Goal: Complete application form: Complete application form

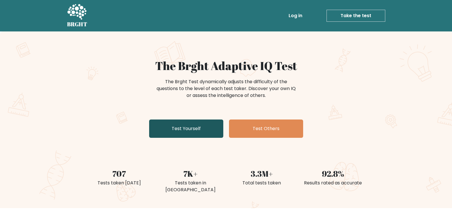
click at [206, 128] on link "Test Yourself" at bounding box center [186, 128] width 74 height 18
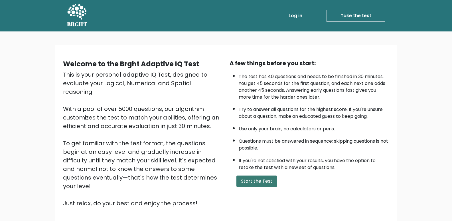
click at [256, 176] on button "Start the Test" at bounding box center [257, 180] width 41 height 11
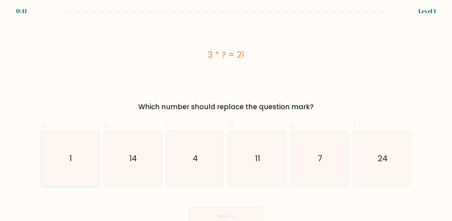
click at [69, 166] on icon "1" at bounding box center [70, 158] width 55 height 55
click at [226, 114] on input "a. 1" at bounding box center [226, 112] width 0 height 4
radio input "true"
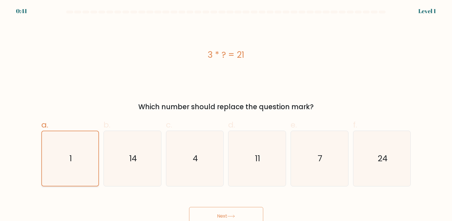
click at [69, 166] on icon "1" at bounding box center [70, 158] width 54 height 54
click at [226, 114] on input "a. 1" at bounding box center [226, 112] width 0 height 4
click at [69, 166] on icon "1" at bounding box center [70, 158] width 54 height 54
click at [226, 114] on input "a. 1" at bounding box center [226, 112] width 0 height 4
click at [87, 169] on icon "1" at bounding box center [70, 158] width 54 height 54
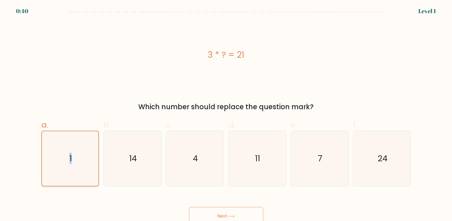
click at [226, 114] on input "a. 1" at bounding box center [226, 112] width 0 height 4
click at [210, 211] on button "Next" at bounding box center [226, 216] width 74 height 18
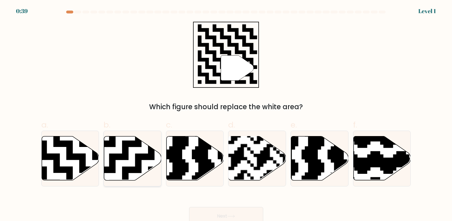
click at [152, 162] on icon at bounding box center [132, 158] width 57 height 44
click at [226, 114] on input "b." at bounding box center [226, 112] width 0 height 4
radio input "true"
click at [219, 214] on button "Next" at bounding box center [226, 216] width 74 height 18
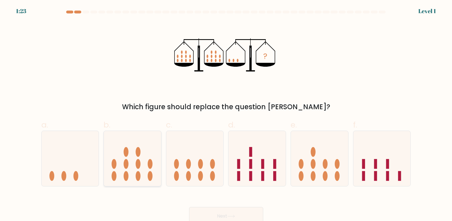
click at [132, 154] on icon at bounding box center [132, 158] width 57 height 47
click at [226, 114] on input "b." at bounding box center [226, 112] width 0 height 4
radio input "true"
click at [206, 208] on button "Next" at bounding box center [226, 216] width 74 height 18
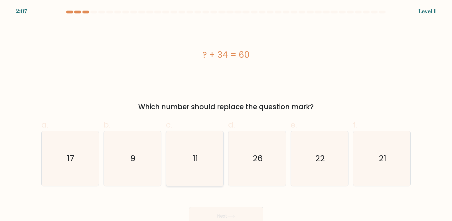
click at [180, 161] on icon "11" at bounding box center [194, 158] width 55 height 55
click at [226, 114] on input "c. 11" at bounding box center [226, 112] width 0 height 4
radio input "true"
click at [208, 200] on div "Next" at bounding box center [226, 209] width 377 height 32
click at [213, 209] on button "Next" at bounding box center [226, 216] width 74 height 18
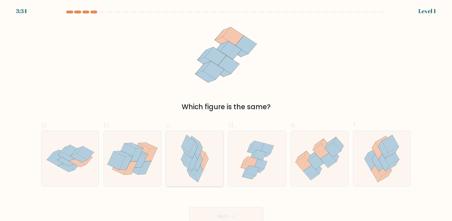
drag, startPoint x: 202, startPoint y: 140, endPoint x: 215, endPoint y: 176, distance: 38.2
click at [202, 140] on icon at bounding box center [195, 158] width 36 height 55
click at [226, 114] on input "c." at bounding box center [226, 112] width 0 height 4
radio input "true"
click at [225, 213] on button "Next" at bounding box center [226, 216] width 74 height 18
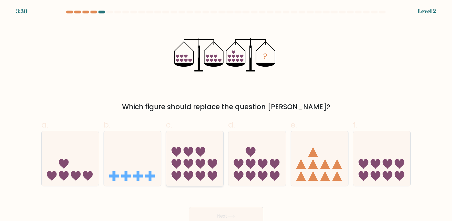
click at [210, 143] on icon at bounding box center [194, 158] width 57 height 47
click at [226, 114] on input "c." at bounding box center [226, 112] width 0 height 4
radio input "true"
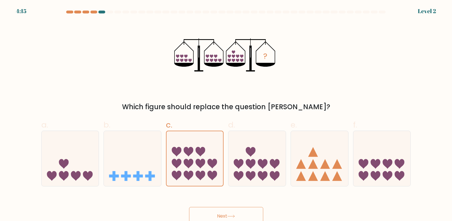
click at [228, 218] on button "Next" at bounding box center [226, 216] width 74 height 18
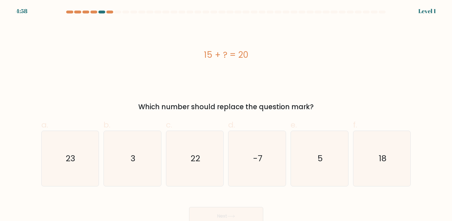
drag, startPoint x: 205, startPoint y: 164, endPoint x: 227, endPoint y: 198, distance: 40.6
click at [206, 166] on icon "22" at bounding box center [194, 158] width 55 height 55
click at [226, 114] on input "c. 22" at bounding box center [226, 112] width 0 height 4
radio input "true"
drag, startPoint x: 230, startPoint y: 213, endPoint x: 214, endPoint y: 181, distance: 35.9
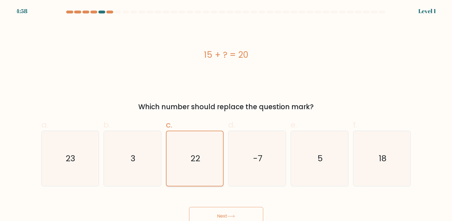
click at [225, 209] on button "Next" at bounding box center [226, 216] width 74 height 18
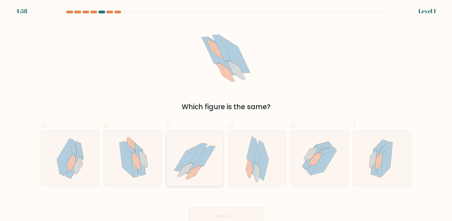
drag, startPoint x: 212, startPoint y: 167, endPoint x: 214, endPoint y: 170, distance: 3.3
click at [212, 169] on icon at bounding box center [194, 158] width 57 height 51
click at [226, 114] on input "c." at bounding box center [226, 112] width 0 height 4
radio input "true"
drag, startPoint x: 227, startPoint y: 214, endPoint x: 221, endPoint y: 208, distance: 8.7
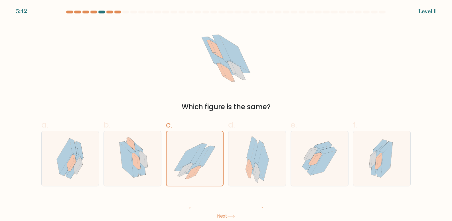
click at [225, 211] on button "Next" at bounding box center [226, 216] width 74 height 18
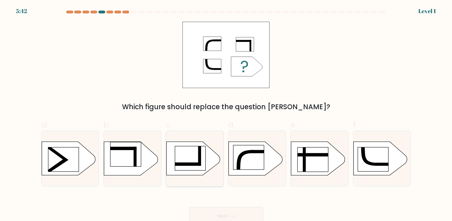
drag, startPoint x: 213, startPoint y: 192, endPoint x: 215, endPoint y: 181, distance: 11.5
click at [210, 172] on rect at bounding box center [157, 138] width 149 height 113
click at [226, 114] on input "c." at bounding box center [226, 112] width 0 height 4
radio input "true"
click at [224, 211] on button "Next" at bounding box center [226, 216] width 74 height 18
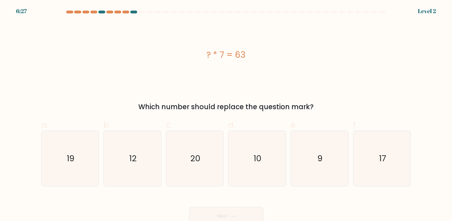
click at [205, 171] on icon "20" at bounding box center [194, 158] width 55 height 55
click at [226, 114] on input "c. 20" at bounding box center [226, 112] width 0 height 4
radio input "true"
drag, startPoint x: 223, startPoint y: 211, endPoint x: 220, endPoint y: 201, distance: 10.6
click at [223, 210] on button "Next" at bounding box center [226, 216] width 74 height 18
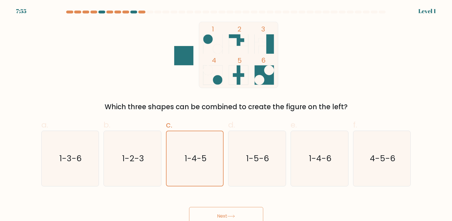
click at [221, 213] on button "Next" at bounding box center [226, 216] width 74 height 18
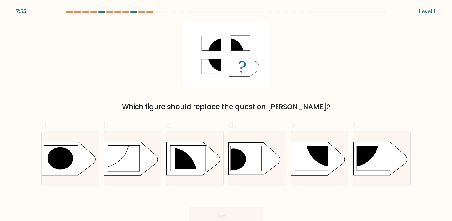
click at [207, 169] on icon at bounding box center [193, 158] width 54 height 33
click at [226, 114] on input "c." at bounding box center [226, 112] width 0 height 4
radio input "true"
drag, startPoint x: 221, startPoint y: 209, endPoint x: 219, endPoint y: 205, distance: 4.2
click at [221, 208] on button "Next" at bounding box center [226, 216] width 74 height 18
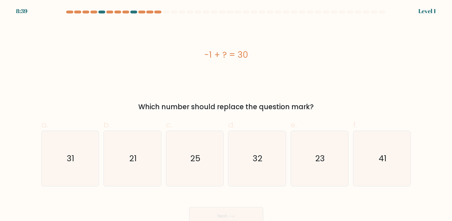
click at [206, 170] on icon "25" at bounding box center [194, 158] width 55 height 55
click at [226, 114] on input "c. 25" at bounding box center [226, 112] width 0 height 4
radio input "true"
click at [222, 212] on button "Next" at bounding box center [226, 216] width 74 height 18
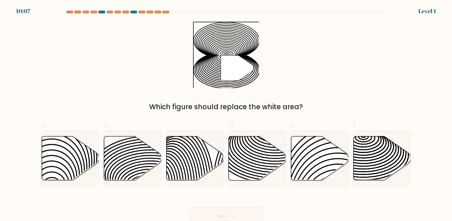
click at [224, 216] on button "Next" at bounding box center [226, 216] width 74 height 18
drag, startPoint x: 203, startPoint y: 173, endPoint x: 206, endPoint y: 177, distance: 5.5
click at [203, 175] on icon at bounding box center [195, 158] width 57 height 44
click at [226, 114] on input "c." at bounding box center [226, 112] width 0 height 4
radio input "true"
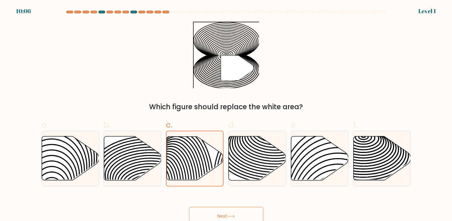
drag, startPoint x: 220, startPoint y: 213, endPoint x: 215, endPoint y: 198, distance: 16.5
click at [219, 211] on button "Next" at bounding box center [226, 216] width 74 height 18
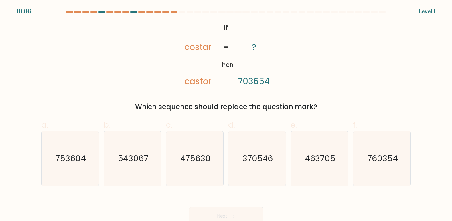
click at [206, 167] on icon "475630" at bounding box center [194, 158] width 55 height 55
click at [226, 114] on input "c. 475630" at bounding box center [226, 112] width 0 height 4
radio input "true"
click at [213, 211] on button "Next" at bounding box center [226, 216] width 74 height 18
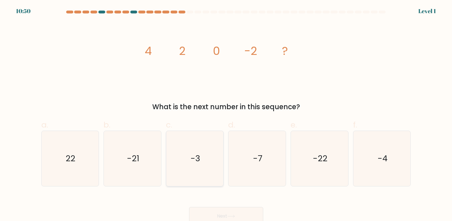
drag, startPoint x: 206, startPoint y: 166, endPoint x: 207, endPoint y: 169, distance: 3.2
click at [207, 169] on icon "-3" at bounding box center [194, 158] width 55 height 55
click at [226, 114] on input "c. -3" at bounding box center [226, 112] width 0 height 4
radio input "true"
click at [211, 215] on button "Next" at bounding box center [226, 216] width 74 height 18
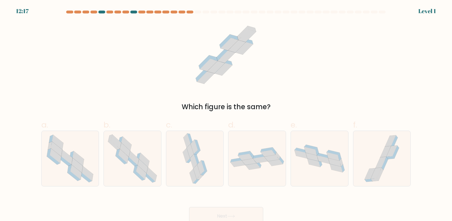
click at [210, 163] on div at bounding box center [195, 158] width 58 height 56
click at [226, 114] on input "c." at bounding box center [226, 112] width 0 height 4
radio input "true"
drag, startPoint x: 217, startPoint y: 213, endPoint x: 209, endPoint y: 187, distance: 27.5
click at [217, 212] on button "Next" at bounding box center [226, 216] width 74 height 18
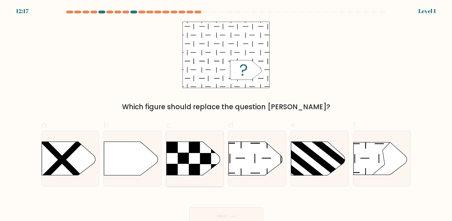
click at [207, 164] on icon at bounding box center [193, 158] width 54 height 33
click at [226, 114] on input "c." at bounding box center [226, 112] width 0 height 4
radio input "true"
drag, startPoint x: 215, startPoint y: 215, endPoint x: 210, endPoint y: 180, distance: 35.2
click at [215, 213] on button "Next" at bounding box center [226, 216] width 74 height 18
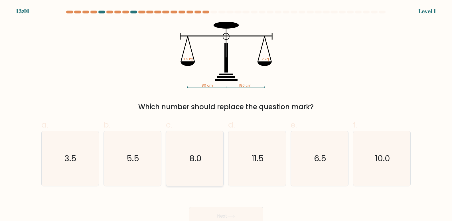
drag, startPoint x: 208, startPoint y: 166, endPoint x: 210, endPoint y: 170, distance: 4.0
click at [209, 167] on icon "8.0" at bounding box center [194, 158] width 55 height 55
click at [226, 114] on input "c. 8.0" at bounding box center [226, 112] width 0 height 4
radio input "true"
click at [222, 217] on button "Next" at bounding box center [226, 216] width 74 height 18
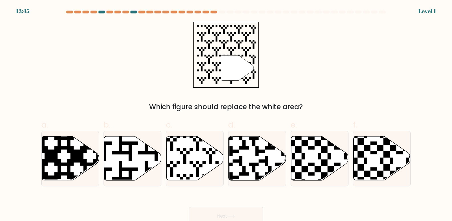
click at [201, 168] on icon at bounding box center [195, 158] width 57 height 44
click at [226, 114] on input "c." at bounding box center [226, 112] width 0 height 4
radio input "true"
drag, startPoint x: 214, startPoint y: 208, endPoint x: 213, endPoint y: 204, distance: 4.6
click at [214, 208] on button "Next" at bounding box center [226, 216] width 74 height 18
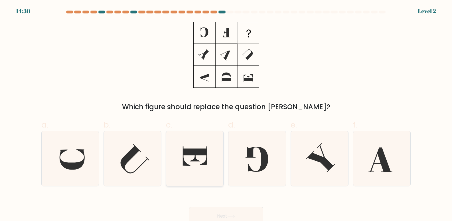
drag, startPoint x: 207, startPoint y: 167, endPoint x: 215, endPoint y: 203, distance: 36.7
click at [207, 168] on icon at bounding box center [194, 158] width 55 height 55
click at [226, 114] on input "c." at bounding box center [226, 112] width 0 height 4
radio input "true"
click at [216, 207] on button "Next" at bounding box center [226, 216] width 74 height 18
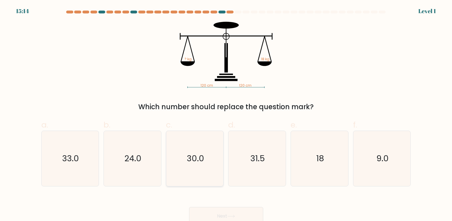
drag, startPoint x: 209, startPoint y: 165, endPoint x: 210, endPoint y: 169, distance: 4.2
click at [209, 166] on icon "30.0" at bounding box center [194, 158] width 55 height 55
click at [226, 114] on input "c. 30.0" at bounding box center [226, 112] width 0 height 4
radio input "true"
click at [218, 215] on button "Next" at bounding box center [226, 216] width 74 height 18
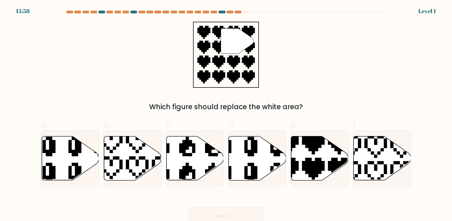
click at [208, 158] on icon at bounding box center [195, 158] width 57 height 44
click at [226, 114] on input "c." at bounding box center [226, 112] width 0 height 4
radio input "true"
drag, startPoint x: 213, startPoint y: 214, endPoint x: 210, endPoint y: 205, distance: 9.6
click at [212, 213] on button "Next" at bounding box center [226, 216] width 74 height 18
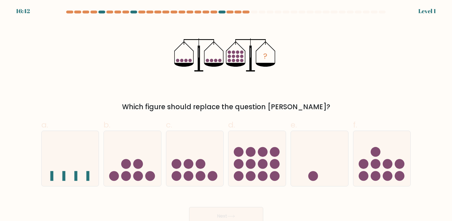
click at [205, 164] on circle at bounding box center [201, 164] width 10 height 10
click at [226, 114] on input "c." at bounding box center [226, 112] width 0 height 4
radio input "true"
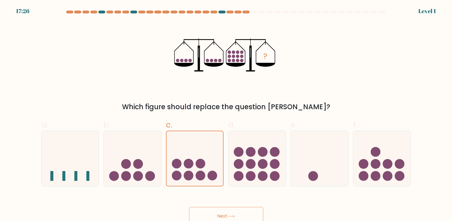
click at [214, 212] on button "Next" at bounding box center [226, 216] width 74 height 18
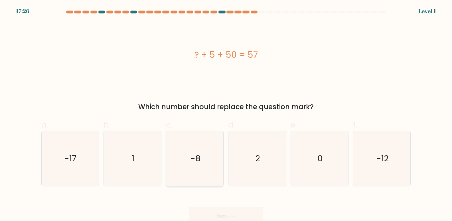
click at [205, 172] on icon "-8" at bounding box center [194, 158] width 55 height 55
click at [226, 114] on input "c. -8" at bounding box center [226, 112] width 0 height 4
radio input "true"
drag, startPoint x: 215, startPoint y: 207, endPoint x: 214, endPoint y: 210, distance: 3.7
click at [214, 210] on div "Next" at bounding box center [226, 209] width 377 height 32
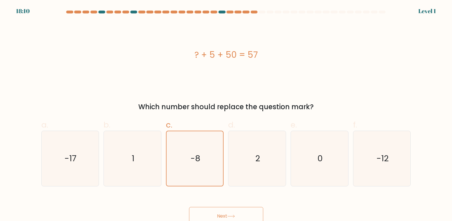
click at [215, 211] on button "Next" at bounding box center [226, 216] width 74 height 18
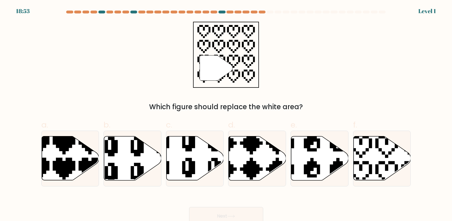
drag, startPoint x: 203, startPoint y: 164, endPoint x: 213, endPoint y: 195, distance: 32.9
click at [203, 166] on icon at bounding box center [195, 158] width 57 height 44
click at [226, 114] on input "c." at bounding box center [226, 112] width 0 height 4
radio input "true"
click at [215, 210] on button "Next" at bounding box center [226, 216] width 74 height 18
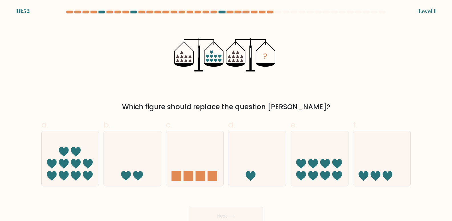
click at [205, 154] on icon at bounding box center [194, 158] width 57 height 47
click at [226, 114] on input "c." at bounding box center [226, 112] width 0 height 4
radio input "true"
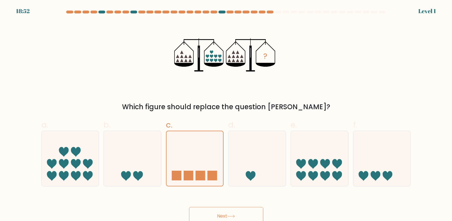
drag, startPoint x: 213, startPoint y: 211, endPoint x: 212, endPoint y: 201, distance: 10.0
click at [213, 211] on button "Next" at bounding box center [226, 216] width 74 height 18
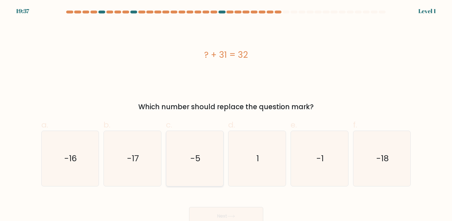
click at [207, 166] on icon "-5" at bounding box center [194, 158] width 55 height 55
click at [226, 114] on input "c. -5" at bounding box center [226, 112] width 0 height 4
radio input "true"
drag, startPoint x: 213, startPoint y: 213, endPoint x: 208, endPoint y: 185, distance: 27.8
click at [212, 211] on button "Next" at bounding box center [226, 216] width 74 height 18
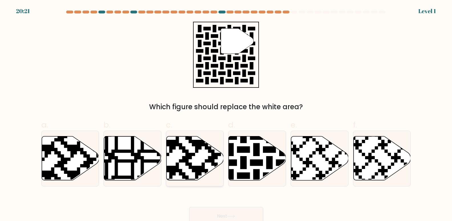
click at [205, 166] on icon at bounding box center [176, 182] width 104 height 104
click at [226, 114] on input "c." at bounding box center [226, 112] width 0 height 4
radio input "true"
click at [205, 163] on icon at bounding box center [195, 158] width 57 height 44
click at [226, 114] on input "c." at bounding box center [226, 112] width 0 height 4
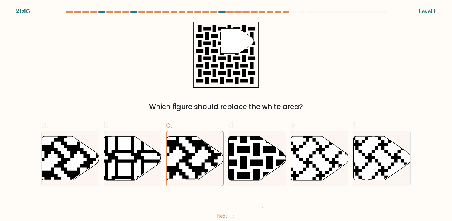
click at [215, 215] on button "Next" at bounding box center [226, 216] width 74 height 18
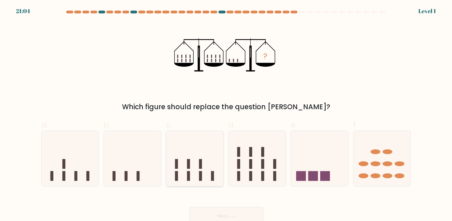
click at [204, 173] on icon at bounding box center [194, 158] width 57 height 47
click at [226, 114] on input "c." at bounding box center [226, 112] width 0 height 4
radio input "true"
click at [215, 213] on button "Next" at bounding box center [226, 216] width 74 height 18
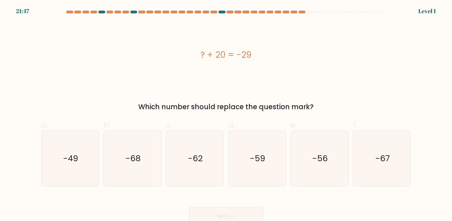
drag, startPoint x: 210, startPoint y: 185, endPoint x: 211, endPoint y: 188, distance: 3.7
click at [211, 186] on div "-62" at bounding box center [195, 158] width 58 height 56
click at [226, 114] on input "c. -62" at bounding box center [226, 112] width 0 height 4
radio input "true"
click at [221, 211] on button "Next" at bounding box center [226, 216] width 74 height 18
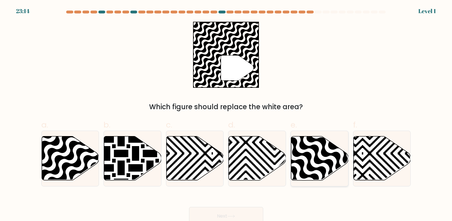
drag, startPoint x: 331, startPoint y: 161, endPoint x: 327, endPoint y: 162, distance: 4.2
click at [328, 162] on icon at bounding box center [338, 182] width 116 height 116
click at [227, 114] on input "e." at bounding box center [226, 112] width 0 height 4
radio input "true"
click at [56, 152] on icon at bounding box center [51, 135] width 116 height 116
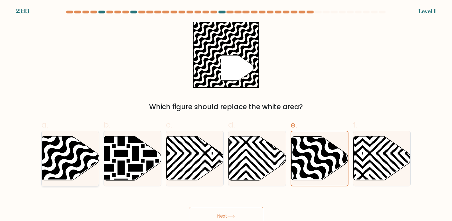
click at [226, 114] on input "a." at bounding box center [226, 112] width 0 height 4
radio input "true"
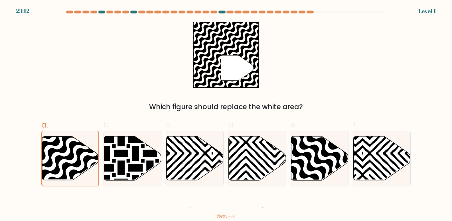
click at [216, 214] on button "Next" at bounding box center [226, 216] width 74 height 18
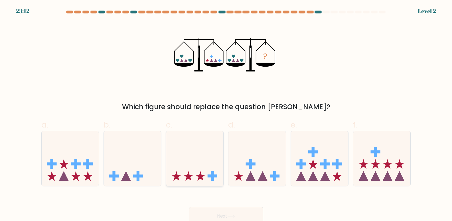
drag, startPoint x: 217, startPoint y: 160, endPoint x: 227, endPoint y: 197, distance: 39.2
click at [217, 163] on icon at bounding box center [194, 158] width 57 height 47
click at [226, 114] on input "c." at bounding box center [226, 112] width 0 height 4
radio input "true"
drag, startPoint x: 222, startPoint y: 210, endPoint x: 214, endPoint y: 183, distance: 28.2
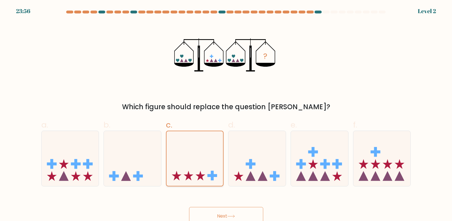
click at [221, 209] on button "Next" at bounding box center [226, 216] width 74 height 18
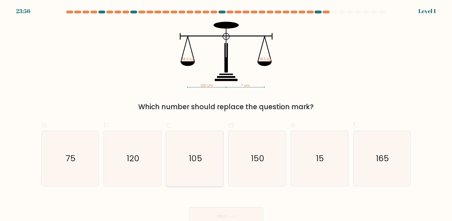
click at [214, 173] on icon "105" at bounding box center [194, 158] width 55 height 55
click at [226, 114] on input "c. 105" at bounding box center [226, 112] width 0 height 4
radio input "true"
drag, startPoint x: 217, startPoint y: 209, endPoint x: 216, endPoint y: 205, distance: 5.1
click at [217, 209] on button "Next" at bounding box center [226, 216] width 74 height 18
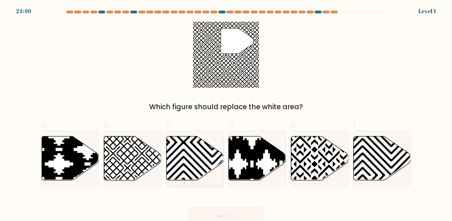
drag, startPoint x: 209, startPoint y: 171, endPoint x: 218, endPoint y: 208, distance: 37.4
click at [209, 172] on icon at bounding box center [195, 158] width 57 height 44
click at [226, 114] on input "c." at bounding box center [226, 112] width 0 height 4
radio input "true"
drag, startPoint x: 218, startPoint y: 211, endPoint x: 212, endPoint y: 203, distance: 10.2
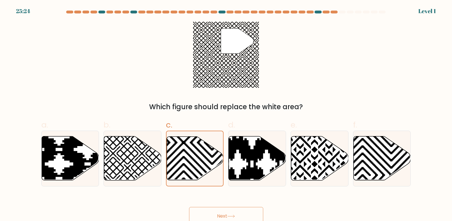
click at [215, 209] on button "Next" at bounding box center [226, 216] width 74 height 18
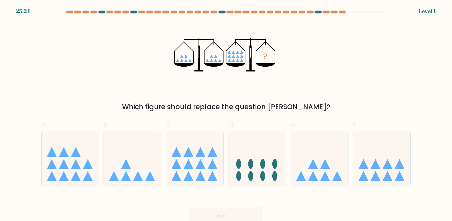
click at [205, 176] on icon at bounding box center [194, 158] width 57 height 47
click at [226, 114] on input "c." at bounding box center [226, 112] width 0 height 4
radio input "true"
click at [217, 207] on button "Next" at bounding box center [226, 216] width 74 height 18
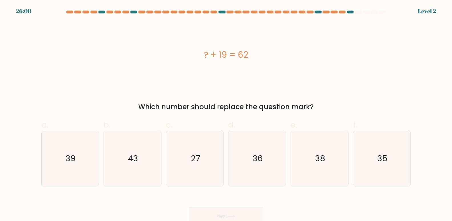
click at [203, 178] on icon "27" at bounding box center [194, 158] width 55 height 55
click at [226, 114] on input "c. 27" at bounding box center [226, 112] width 0 height 4
radio input "true"
click at [215, 206] on div "Next" at bounding box center [226, 209] width 377 height 32
drag, startPoint x: 205, startPoint y: 171, endPoint x: 207, endPoint y: 184, distance: 13.1
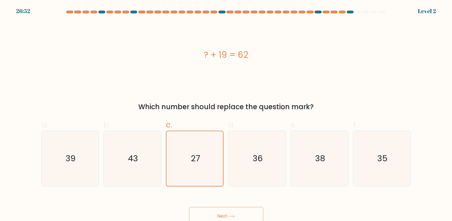
click at [204, 171] on icon "27" at bounding box center [195, 158] width 54 height 54
click at [226, 114] on input "c. 27" at bounding box center [226, 112] width 0 height 4
drag
click at [217, 211] on button "Next" at bounding box center [226, 216] width 74 height 18
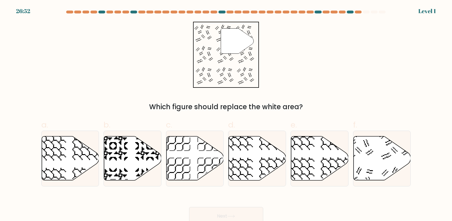
click at [204, 168] on icon at bounding box center [195, 158] width 57 height 44
click at [226, 114] on input "c." at bounding box center [226, 112] width 0 height 4
radio input "true"
click at [216, 212] on button "Next" at bounding box center [226, 216] width 74 height 18
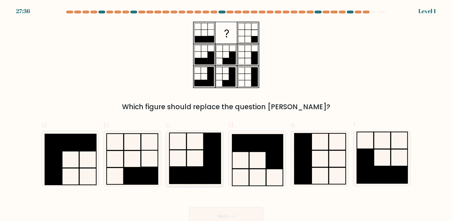
click at [207, 167] on icon at bounding box center [194, 158] width 55 height 55
click at [226, 114] on input "c." at bounding box center [226, 112] width 0 height 4
radio input "true"
click at [219, 213] on button "Next" at bounding box center [226, 216] width 74 height 18
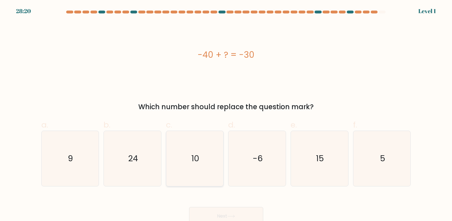
click at [206, 166] on icon "10" at bounding box center [194, 158] width 55 height 55
click at [226, 114] on input "c. 10" at bounding box center [226, 112] width 0 height 4
radio input "true"
click at [219, 209] on button "Next" at bounding box center [226, 216] width 74 height 18
